Goal: Information Seeking & Learning: Learn about a topic

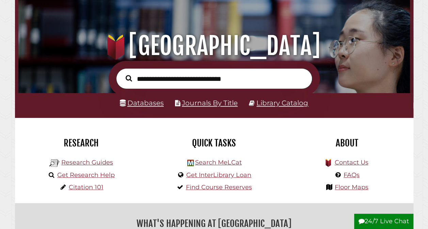
scroll to position [49, 0]
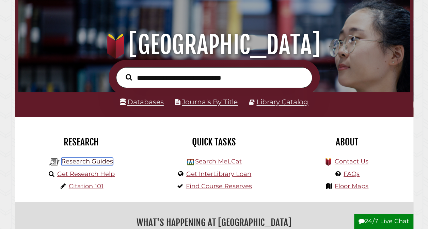
click at [88, 164] on link "Research Guides" at bounding box center [87, 161] width 52 height 7
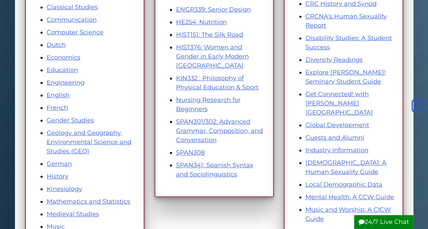
scroll to position [213, 0]
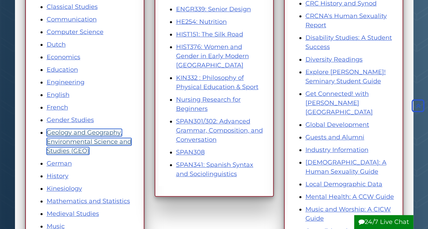
click at [90, 140] on link "Geology and Geography, Environmental Science and Studies (GEO)" at bounding box center [89, 142] width 85 height 26
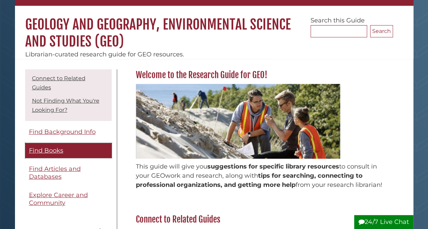
scroll to position [36, 0]
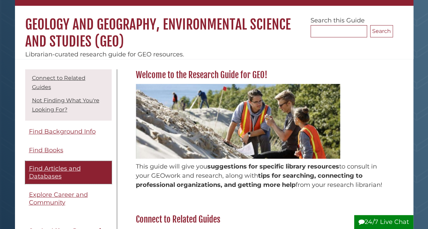
click at [62, 170] on span "Find Articles and Databases" at bounding box center [55, 172] width 52 height 15
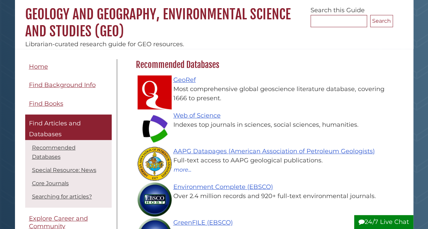
scroll to position [61, 0]
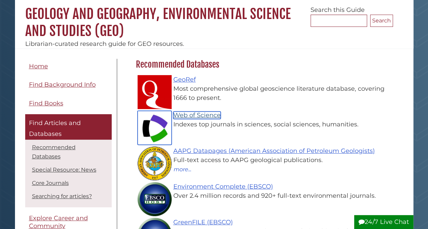
click at [205, 116] on link "Web of Science" at bounding box center [196, 115] width 47 height 7
